Goal: Navigation & Orientation: Find specific page/section

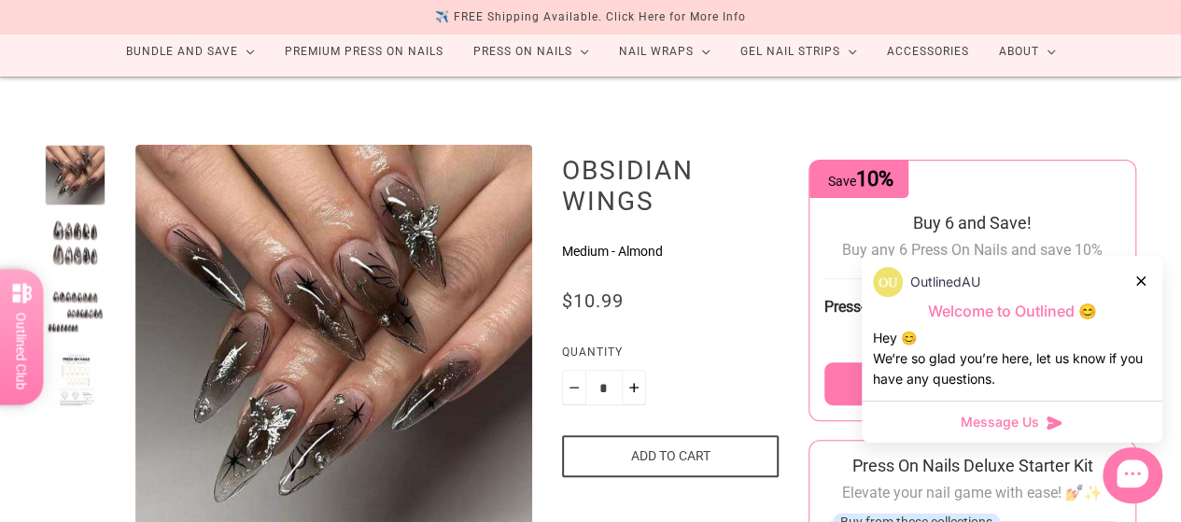
click at [1138, 283] on icon at bounding box center [1140, 280] width 9 height 9
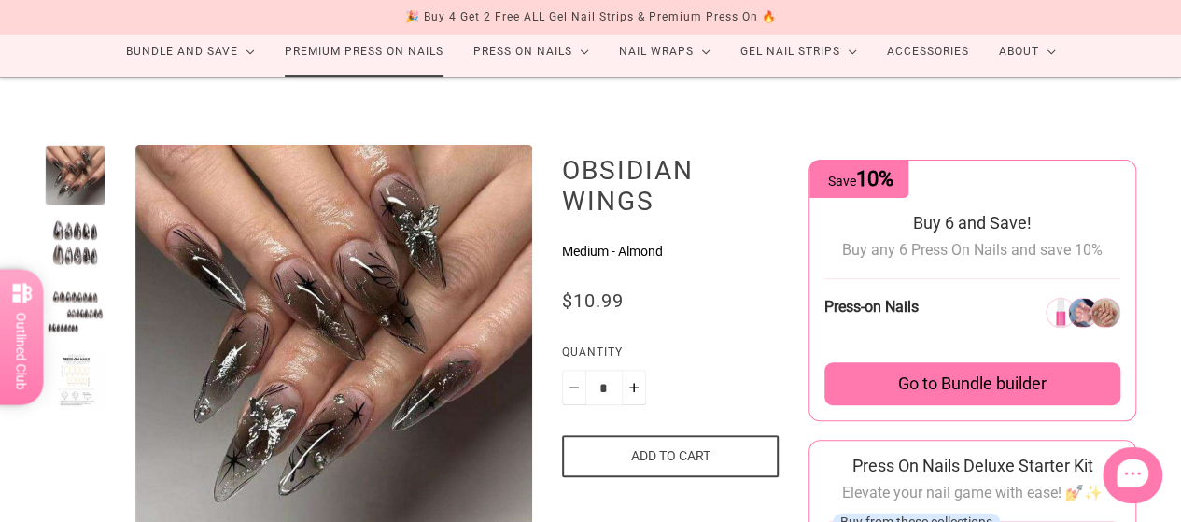
click at [374, 66] on link "Premium Press On Nails" at bounding box center [364, 51] width 189 height 49
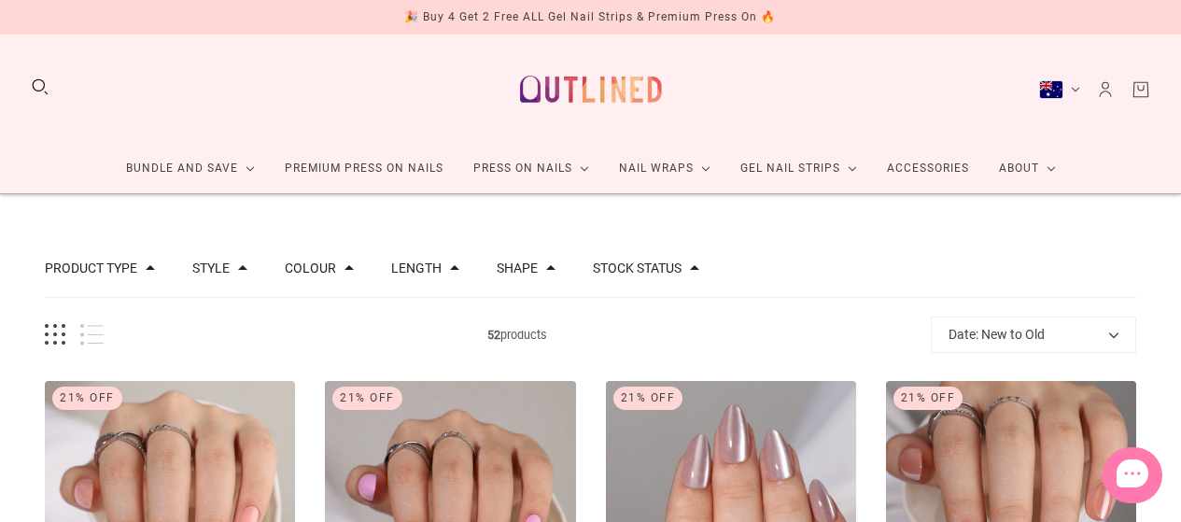
scroll to position [357, 0]
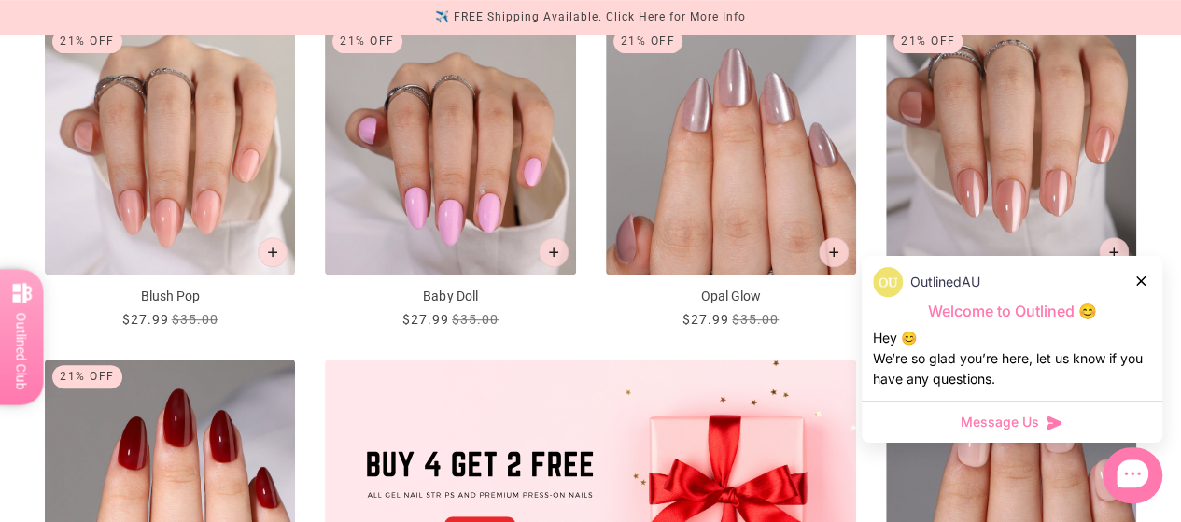
click at [1145, 283] on icon at bounding box center [1140, 280] width 9 height 9
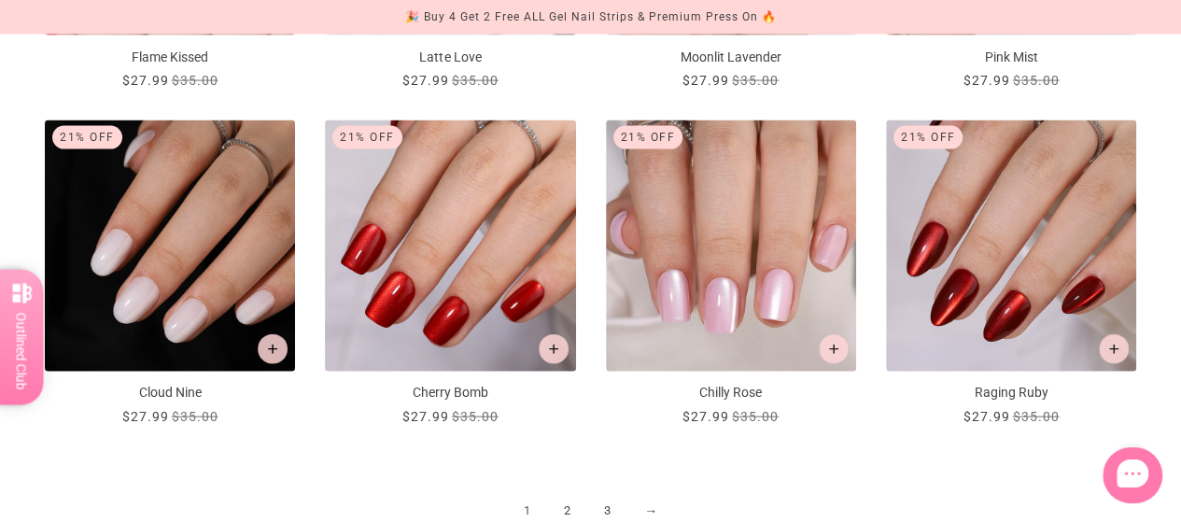
scroll to position [1971, 0]
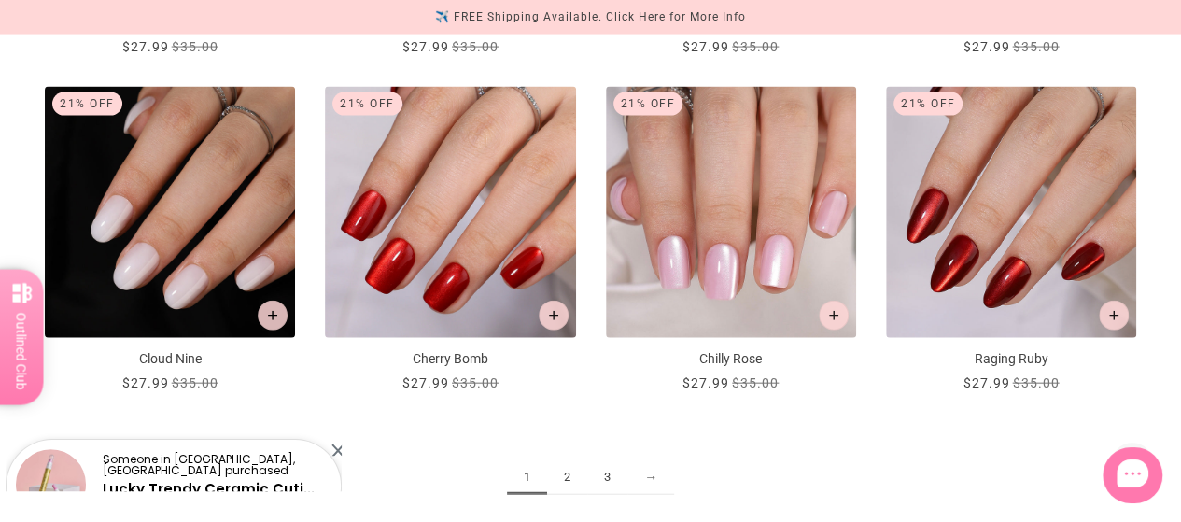
click at [609, 481] on link "3" at bounding box center [607, 477] width 40 height 35
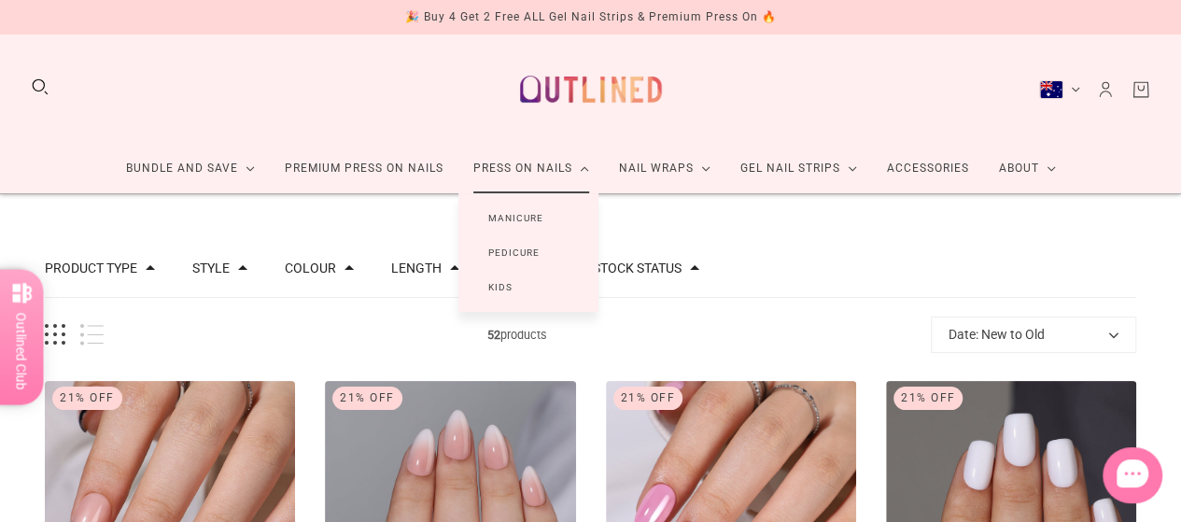
click at [549, 214] on link "Manicure" at bounding box center [516, 218] width 115 height 35
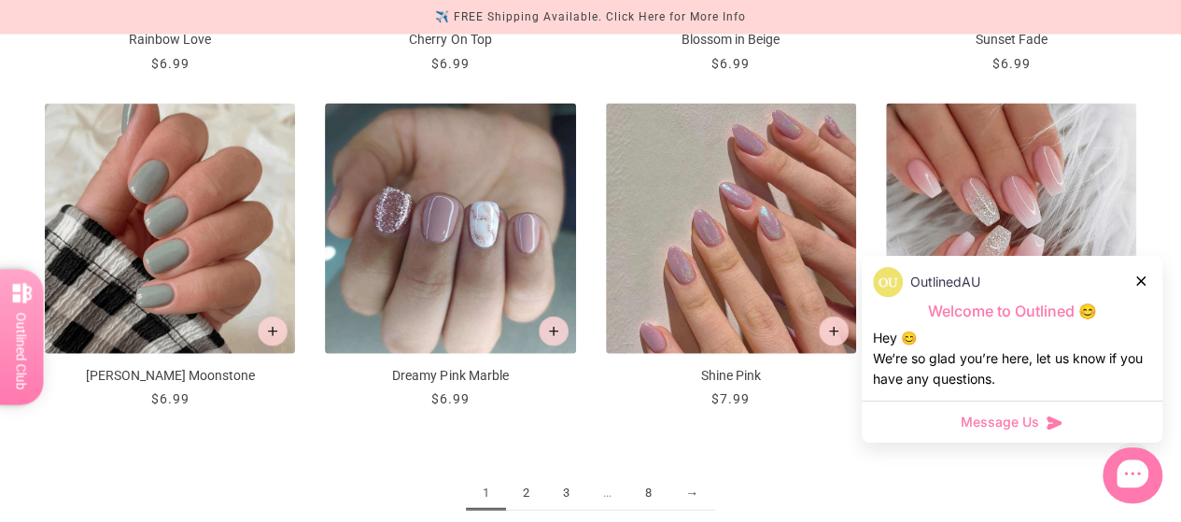
scroll to position [2053, 0]
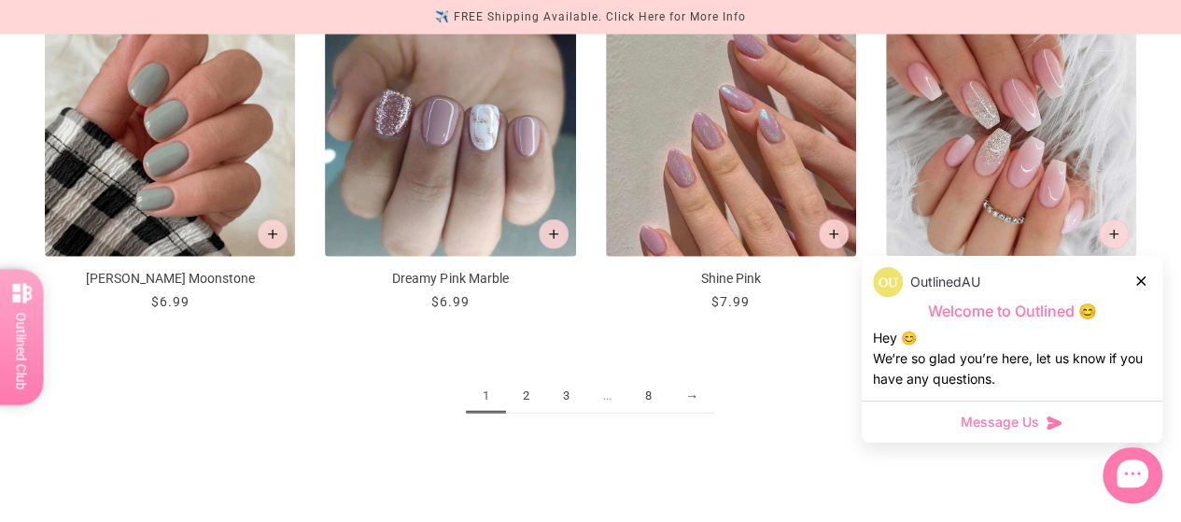
click at [642, 393] on link "8" at bounding box center [648, 396] width 40 height 35
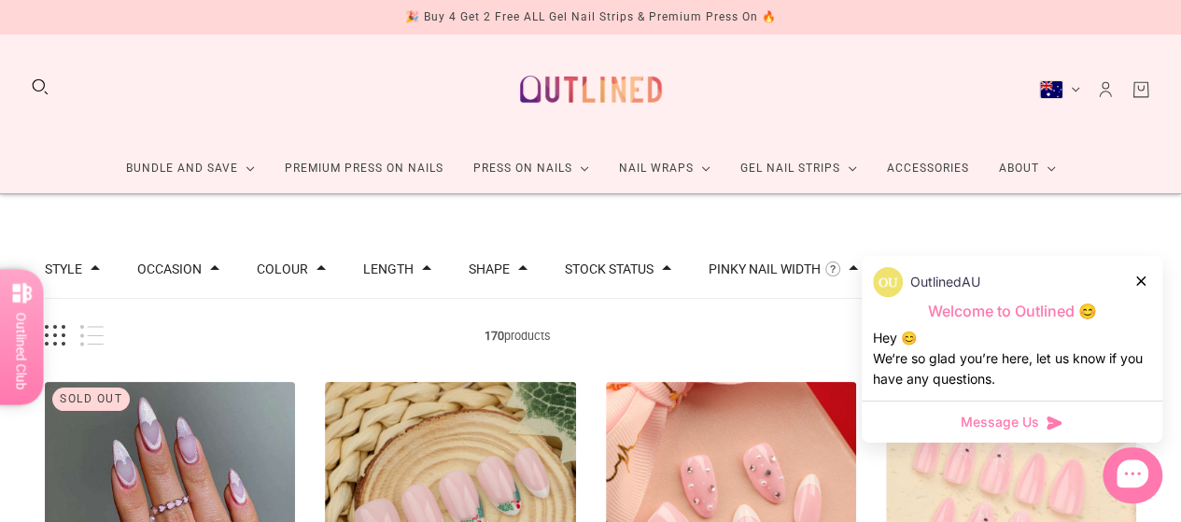
scroll to position [327, 0]
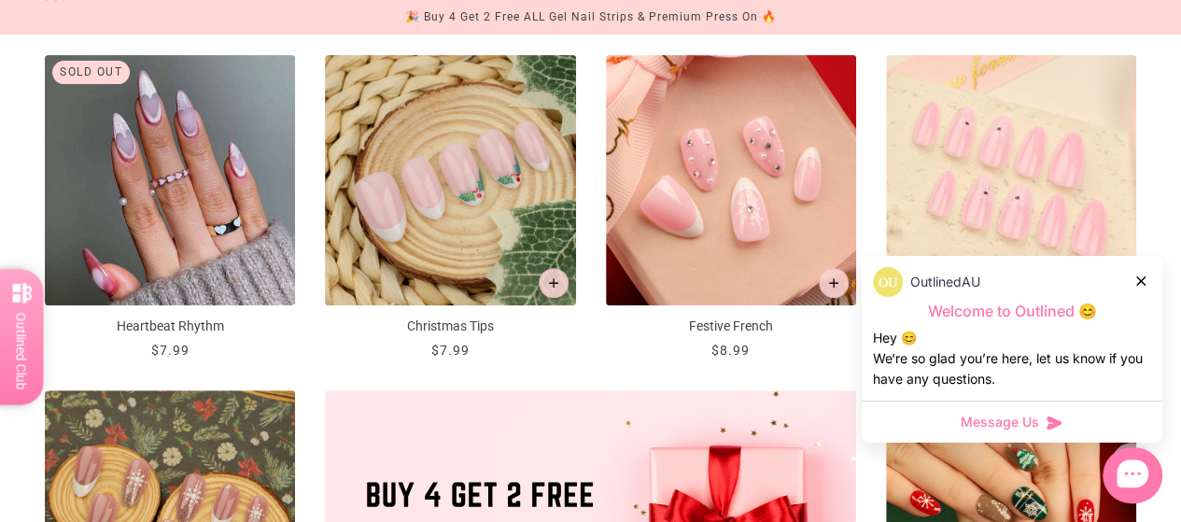
click at [1139, 279] on icon at bounding box center [1140, 280] width 9 height 9
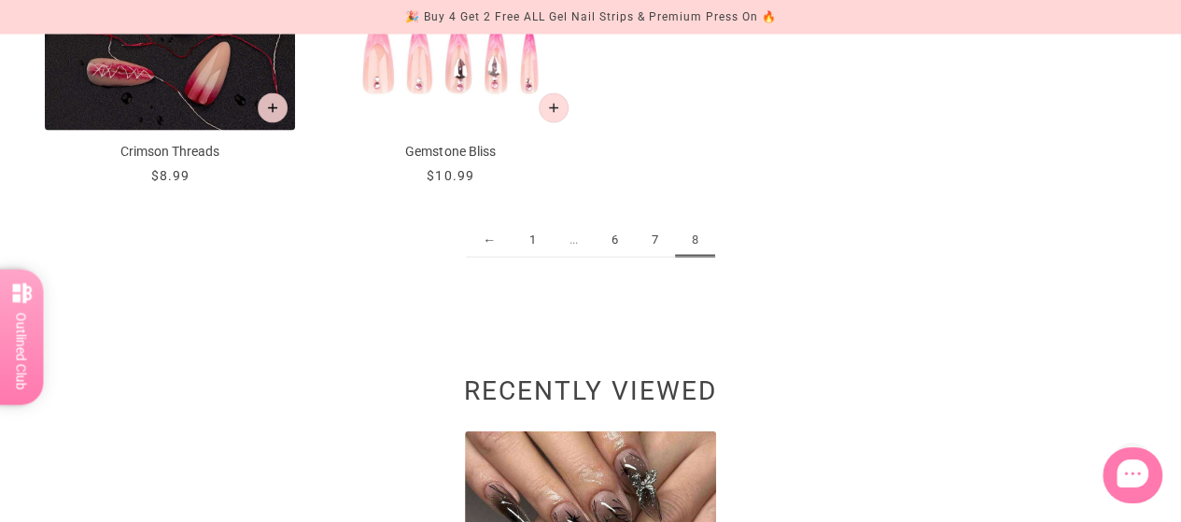
scroll to position [1842, 0]
click at [651, 235] on link "7" at bounding box center [655, 241] width 40 height 35
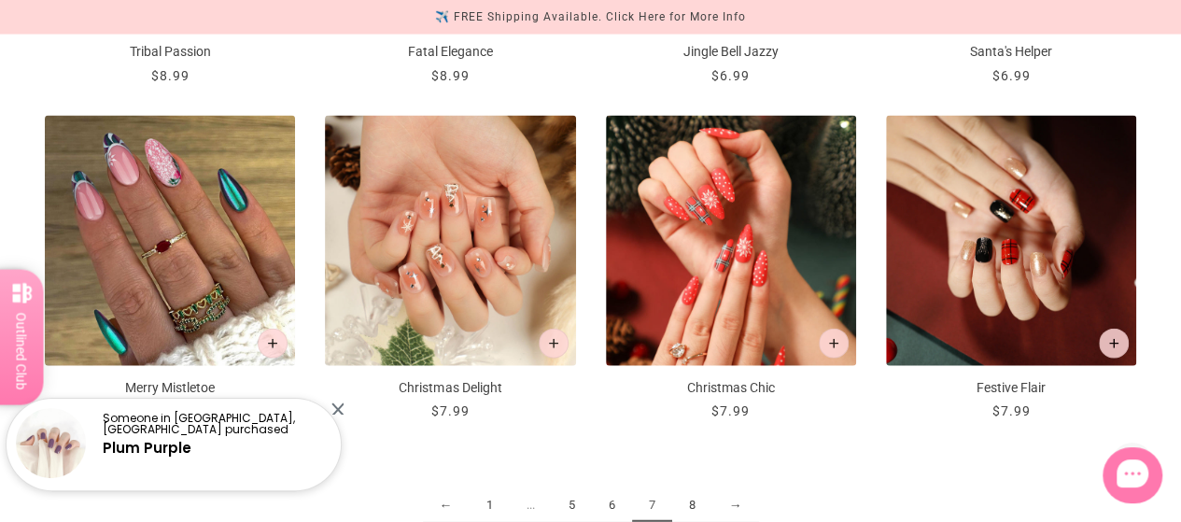
scroll to position [1999, 0]
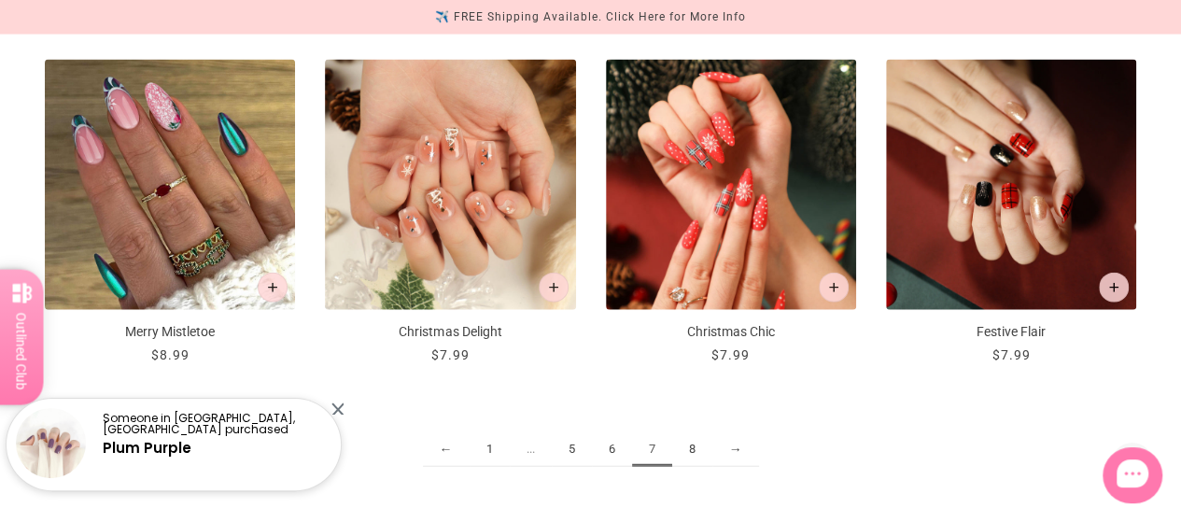
click at [602, 444] on link "6" at bounding box center [612, 449] width 40 height 35
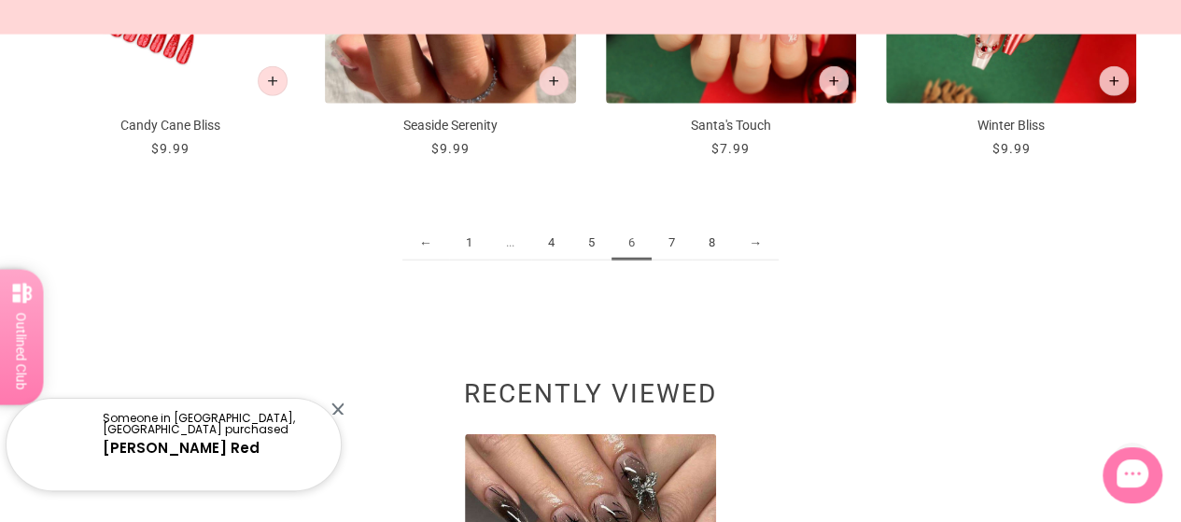
scroll to position [2212, 0]
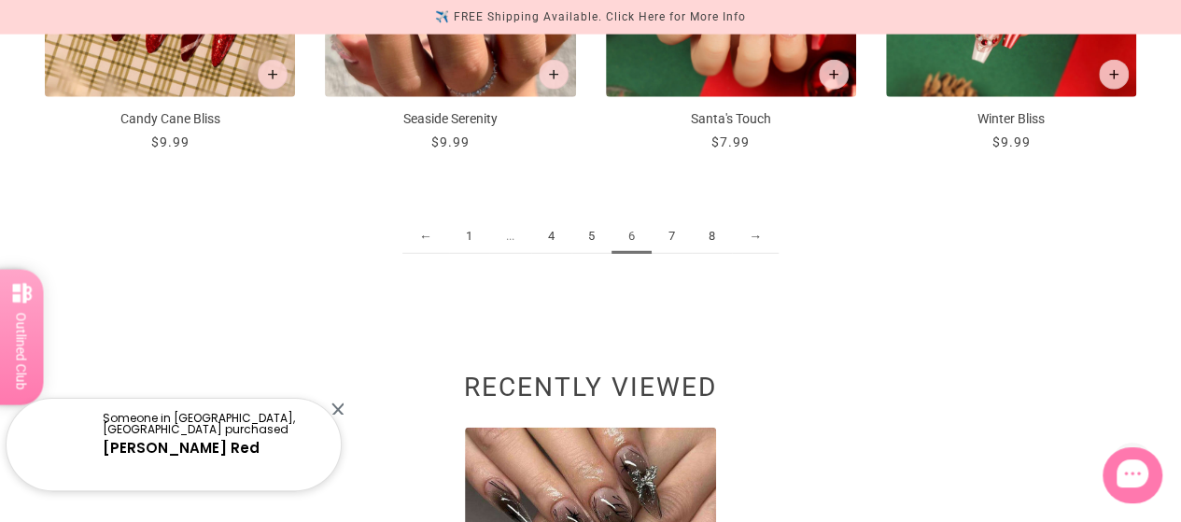
click at [596, 233] on link "5" at bounding box center [591, 236] width 40 height 35
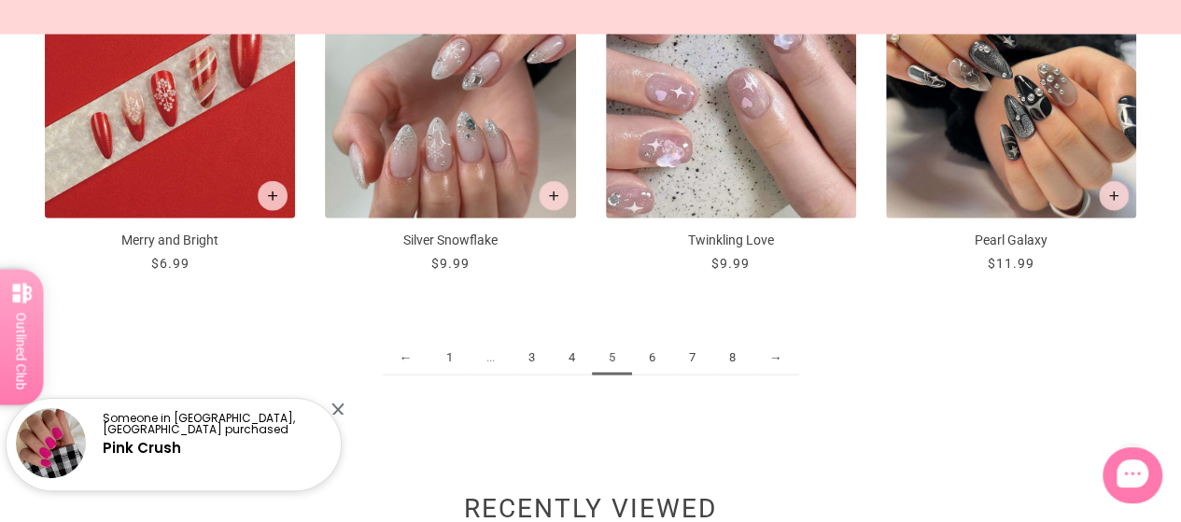
scroll to position [2092, 0]
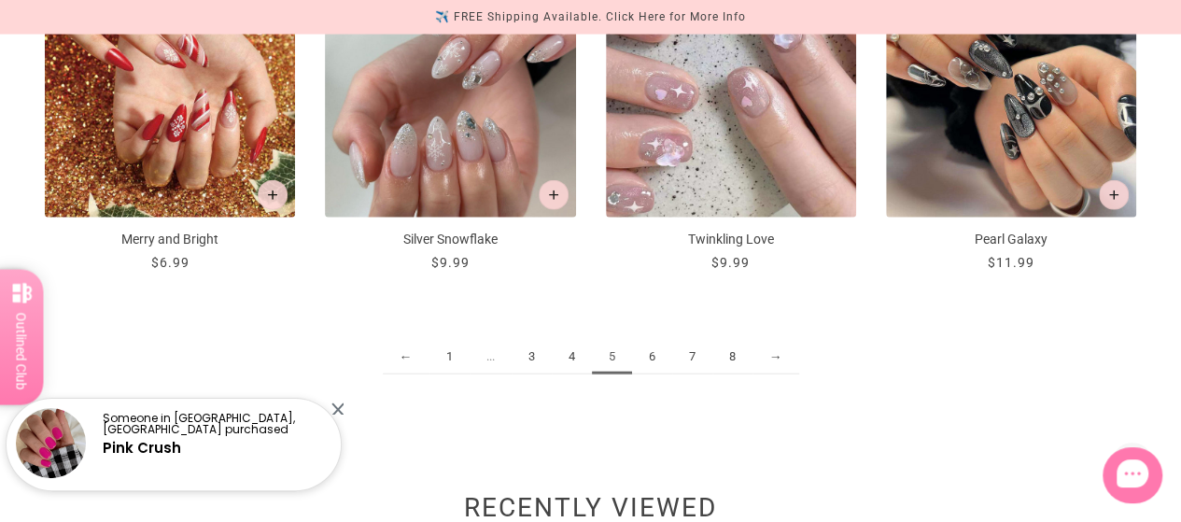
click at [570, 368] on link "4" at bounding box center [572, 357] width 40 height 35
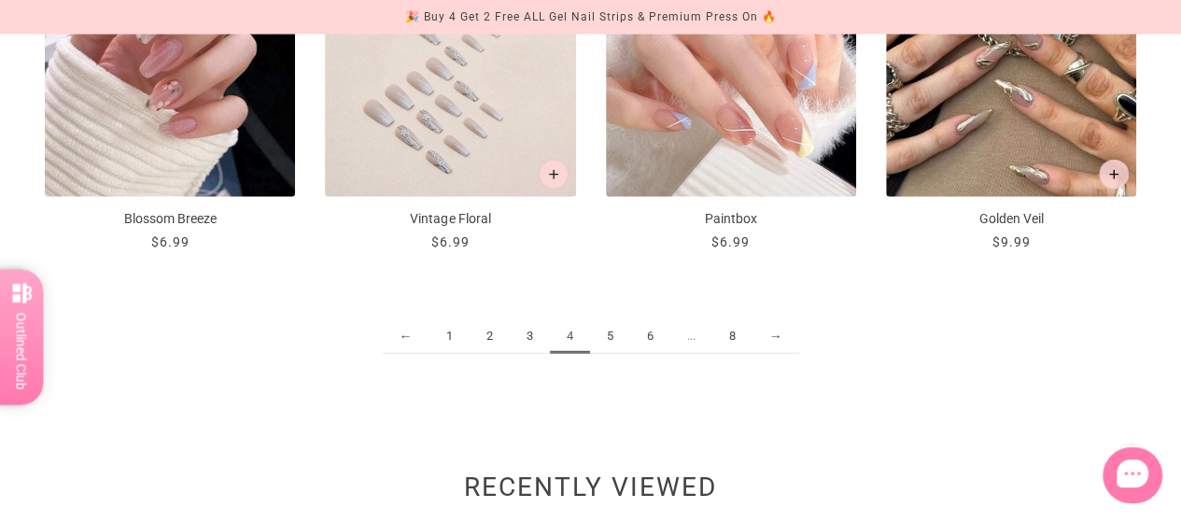
scroll to position [2122, 0]
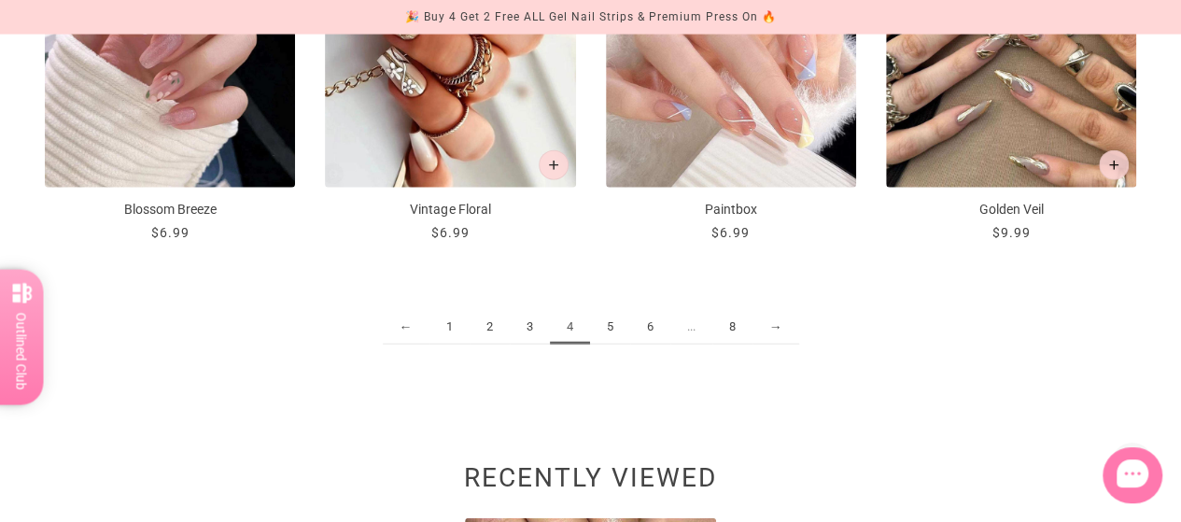
click at [527, 338] on link "3" at bounding box center [530, 327] width 40 height 35
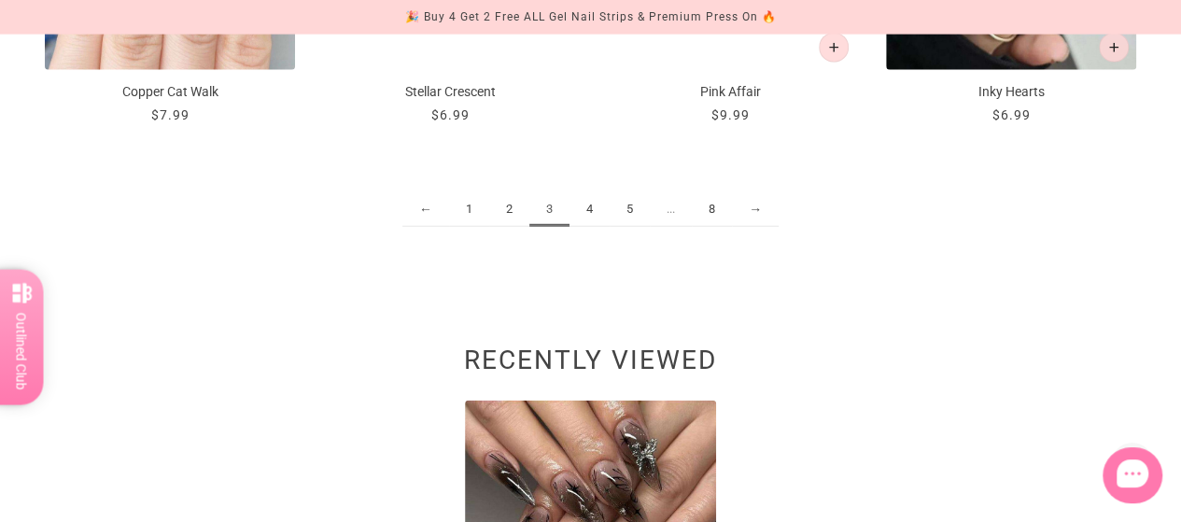
scroll to position [2240, 0]
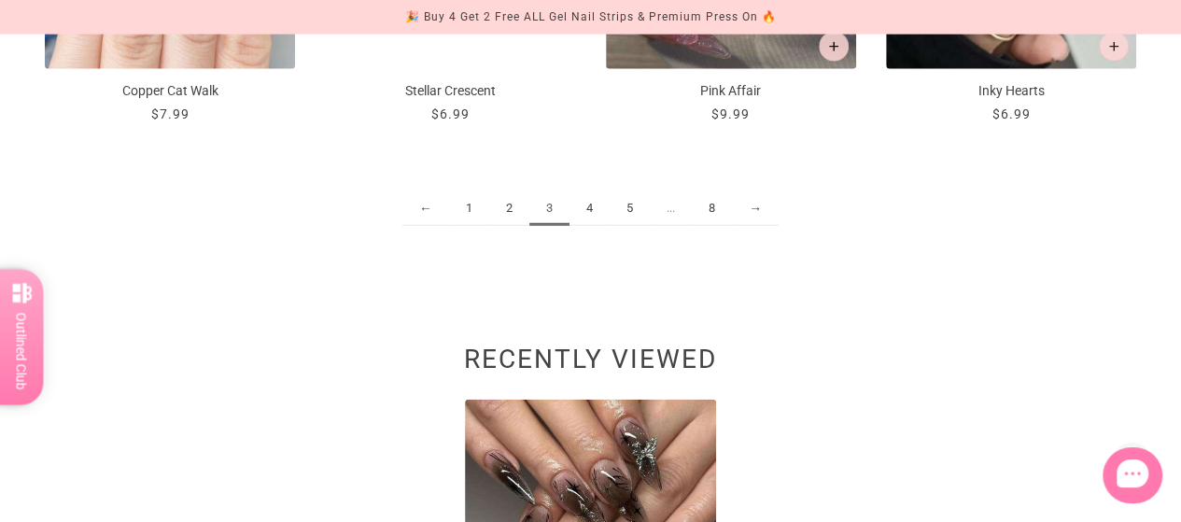
click at [499, 207] on link "2" at bounding box center [509, 208] width 40 height 35
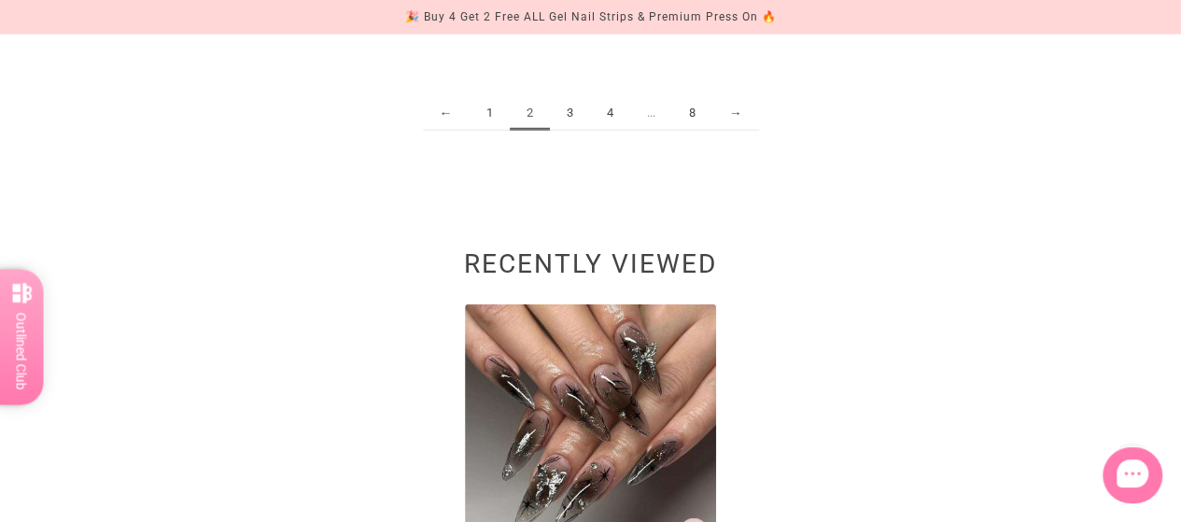
scroll to position [2336, 0]
